Goal: Information Seeking & Learning: Learn about a topic

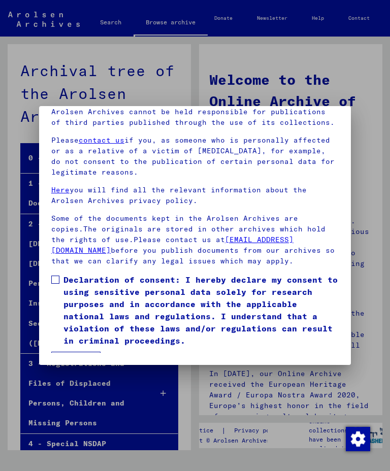
scroll to position [132, 0]
click at [62, 273] on label "Declaration of consent: I hereby declare my consent to using sensitive personal…" at bounding box center [194, 309] width 287 height 73
click at [81, 340] on button "I agree" at bounding box center [75, 361] width 49 height 19
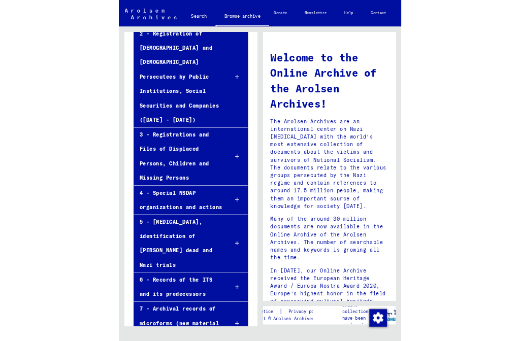
scroll to position [0, 0]
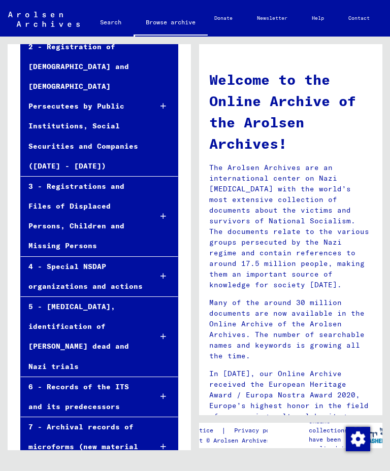
click at [96, 340] on div "6 - Records of the ITS and its predecessors" at bounding box center [82, 397] width 122 height 40
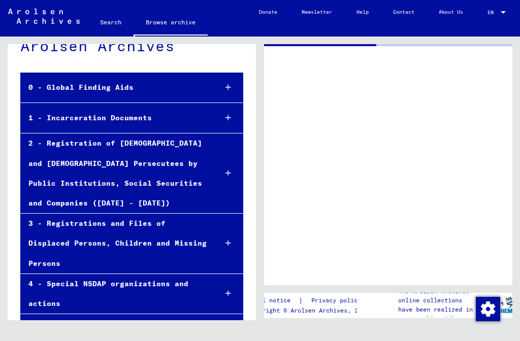
scroll to position [47, 0]
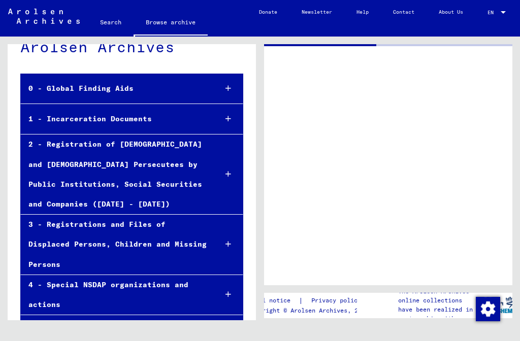
click at [139, 119] on div "1 - Incarceration Documents" at bounding box center [115, 119] width 188 height 20
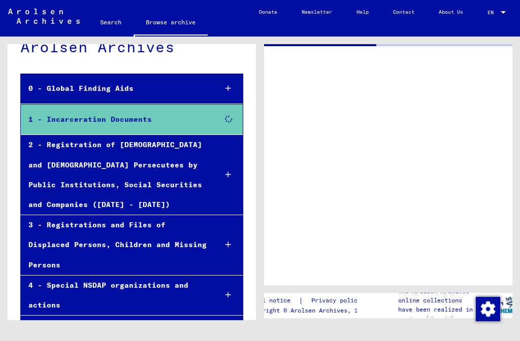
scroll to position [8, 0]
click at [447, 233] on div at bounding box center [388, 164] width 248 height 241
click at [76, 219] on div "3 - Registrations and Files of Displaced Persons, Children and Missing Persons" at bounding box center [115, 245] width 188 height 60
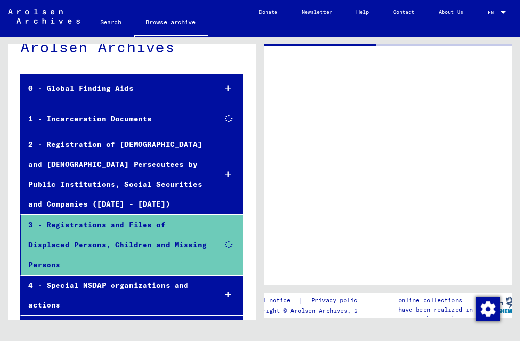
click at [125, 189] on div "2 - Registration of [DEMOGRAPHIC_DATA] and [DEMOGRAPHIC_DATA] Persecutees by Pu…" at bounding box center [115, 174] width 188 height 80
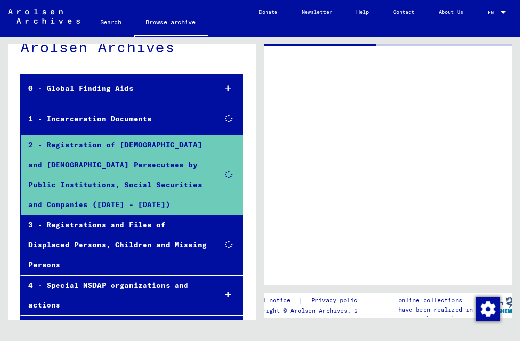
click at [114, 112] on div "1 - Incarceration Documents" at bounding box center [115, 119] width 188 height 20
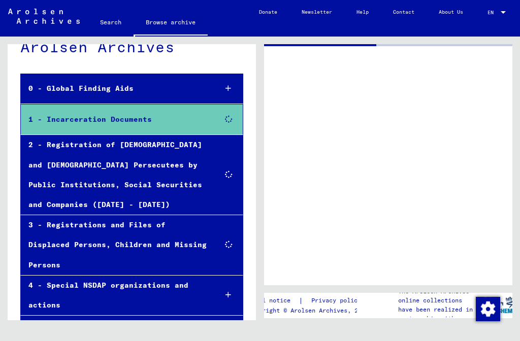
click at [87, 145] on div "2 - Registration of [DEMOGRAPHIC_DATA] and [DEMOGRAPHIC_DATA] Persecutees by Pu…" at bounding box center [115, 175] width 188 height 80
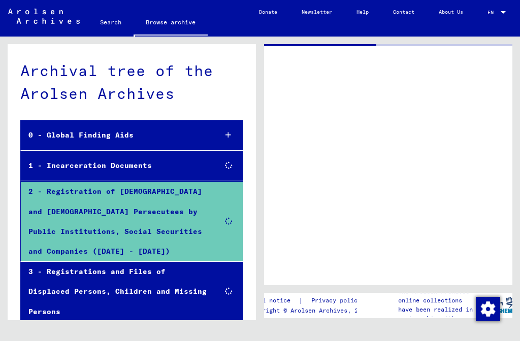
click at [118, 23] on link "Search" at bounding box center [111, 22] width 46 height 24
click at [111, 127] on div "0 - Global Finding Aids" at bounding box center [115, 135] width 188 height 20
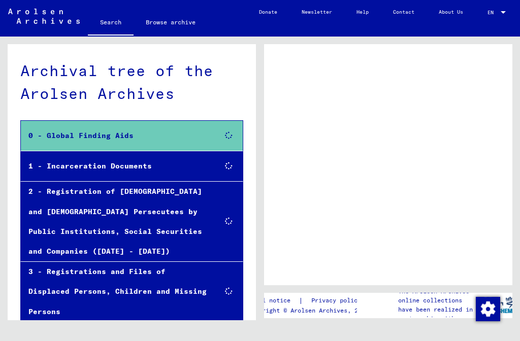
scroll to position [8, 0]
